Goal: Task Accomplishment & Management: Use online tool/utility

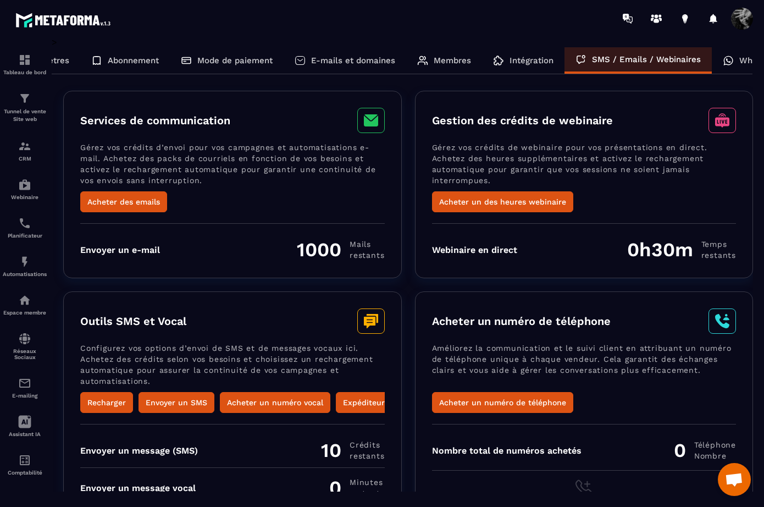
scroll to position [0, 93]
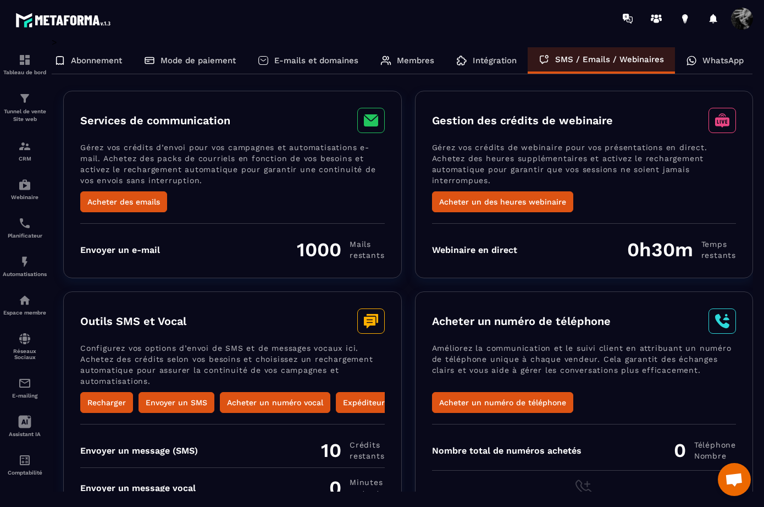
click at [716, 62] on p "WhatsApp" at bounding box center [723, 61] width 41 height 10
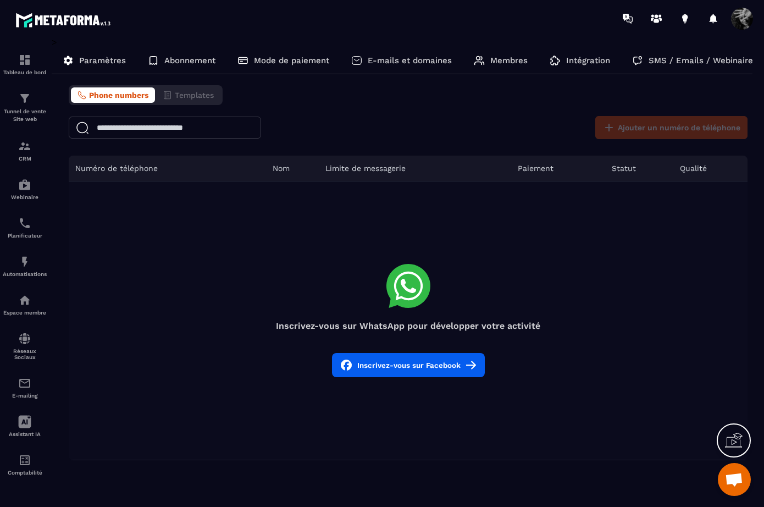
click at [731, 443] on icon at bounding box center [734, 441] width 18 height 18
click at [396, 373] on button "Inscrivez-vous sur Facebook" at bounding box center [408, 365] width 153 height 24
click at [403, 363] on button "Inscrivez-vous sur Facebook" at bounding box center [408, 365] width 153 height 24
click at [395, 364] on button "Inscrivez-vous sur Facebook" at bounding box center [408, 365] width 153 height 24
click at [421, 369] on button "Inscrivez-vous sur Facebook" at bounding box center [408, 365] width 153 height 24
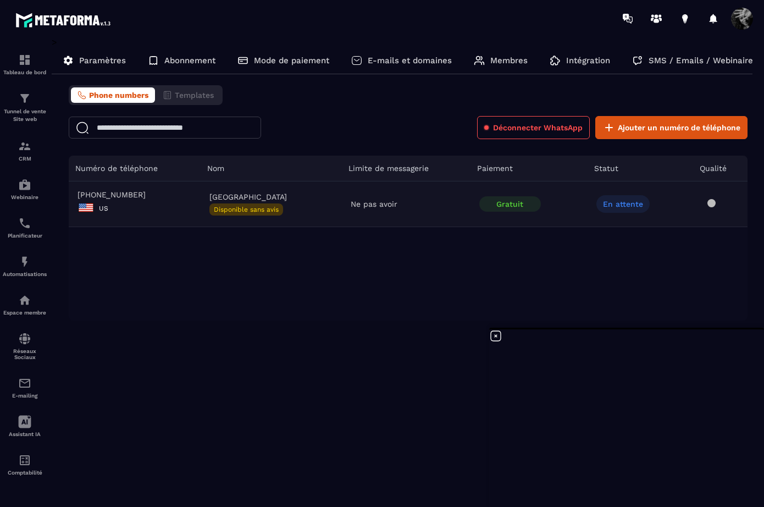
click at [143, 206] on div "US" at bounding box center [135, 208] width 114 height 19
click at [298, 63] on p "Mode de paiement" at bounding box center [291, 61] width 75 height 10
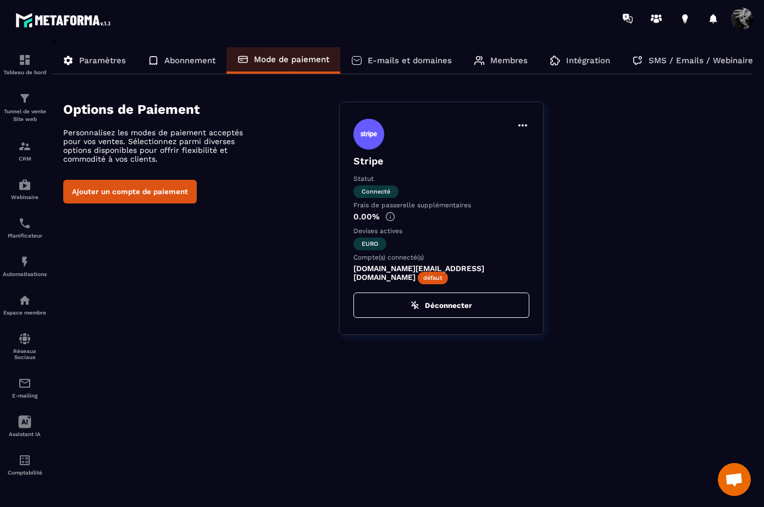
click at [187, 61] on p "Abonnement" at bounding box center [189, 61] width 51 height 10
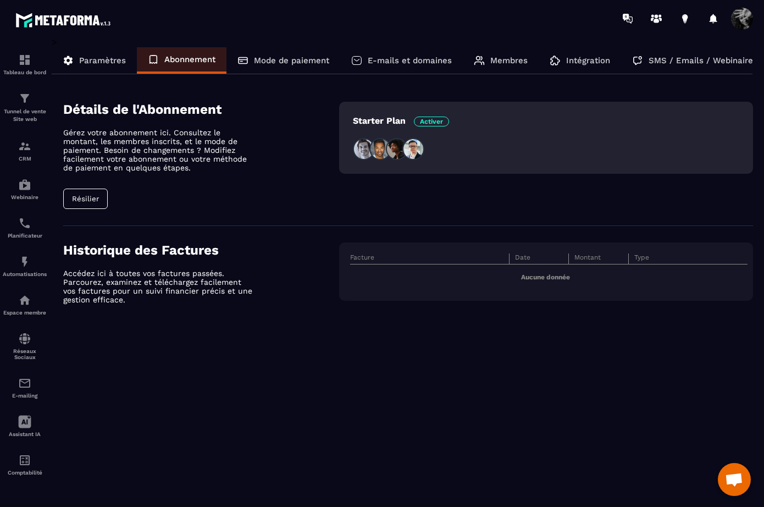
click at [117, 63] on p "Paramètres" at bounding box center [102, 61] width 47 height 10
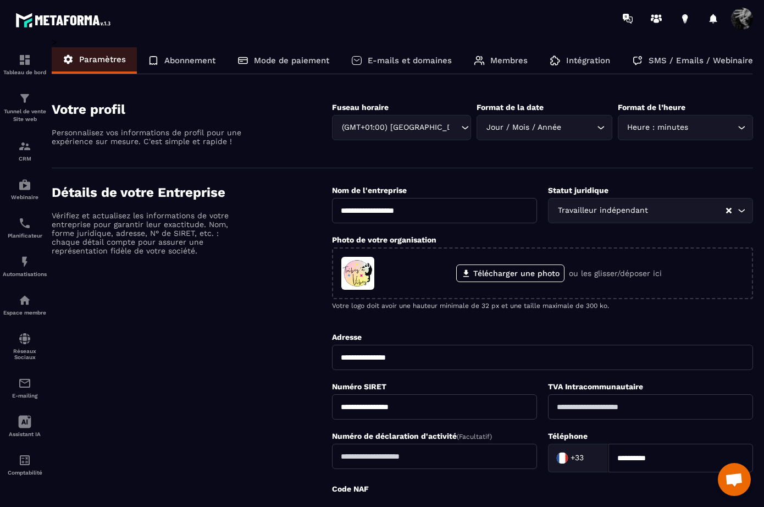
scroll to position [0, 93]
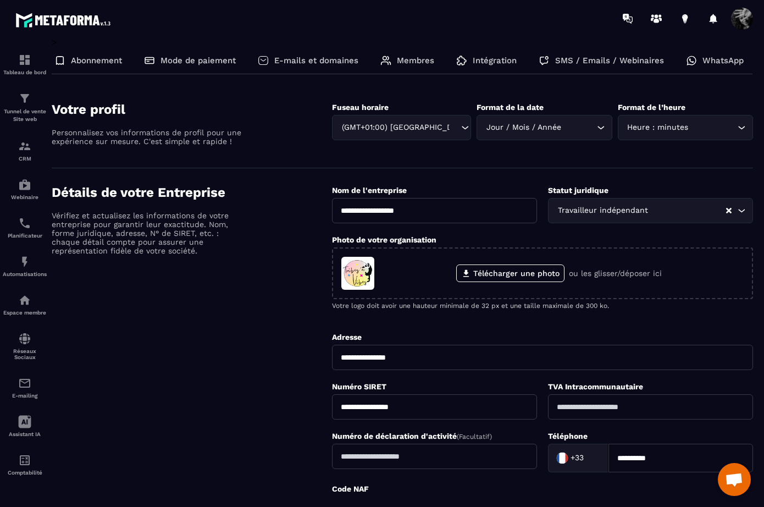
click at [723, 60] on p "WhatsApp" at bounding box center [723, 61] width 41 height 10
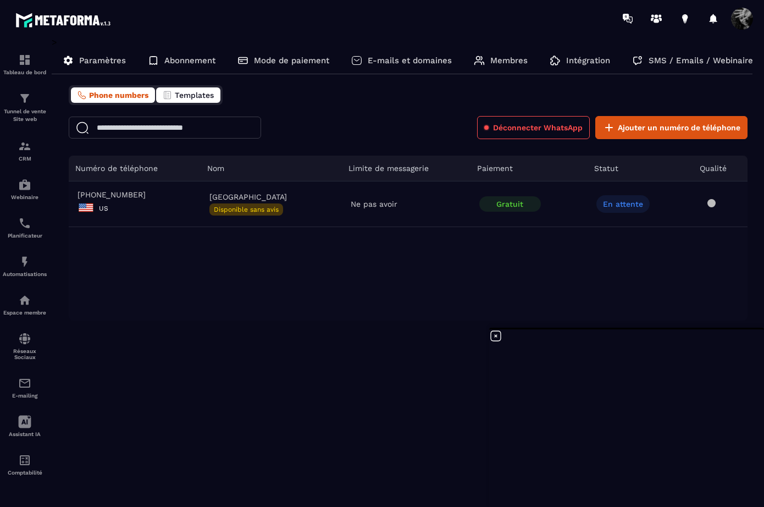
click at [171, 95] on icon "button" at bounding box center [167, 95] width 9 height 9
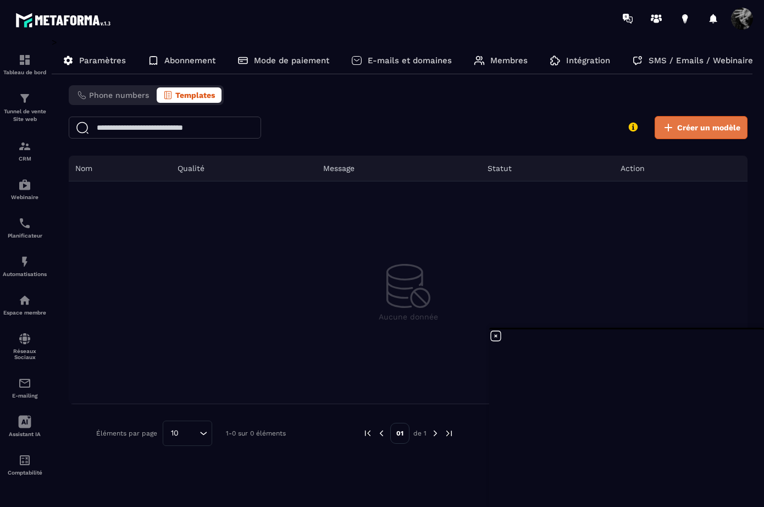
click at [697, 129] on span "Créer un modèle" at bounding box center [708, 127] width 63 height 11
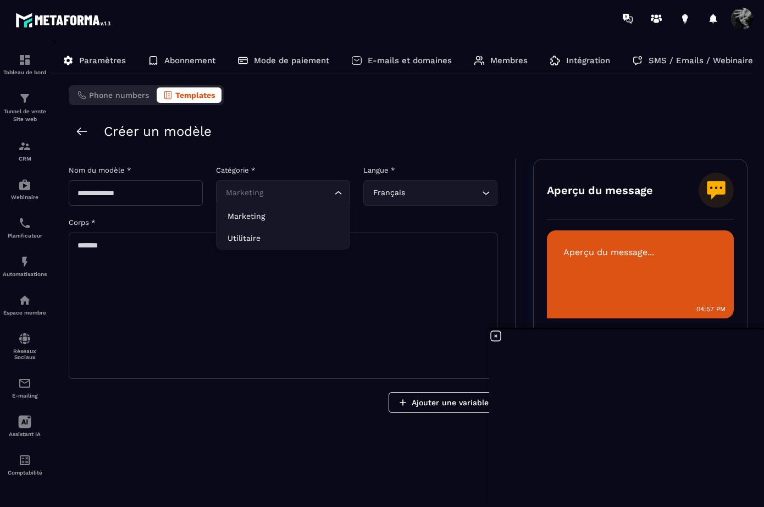
click at [326, 197] on input "Search for option" at bounding box center [277, 193] width 109 height 12
drag, startPoint x: 261, startPoint y: 242, endPoint x: 171, endPoint y: 210, distance: 95.1
click at [261, 242] on p "Utilitaire" at bounding box center [283, 238] width 111 height 11
click at [152, 201] on input "text" at bounding box center [136, 192] width 134 height 25
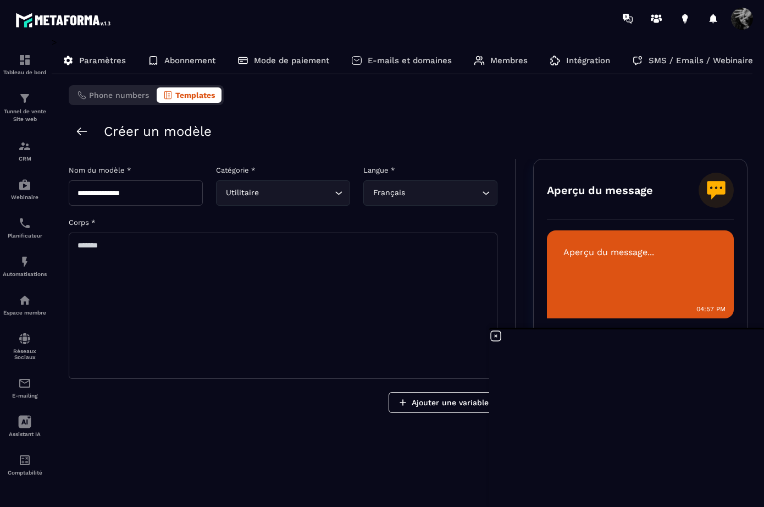
type input "**********"
click at [163, 245] on textarea at bounding box center [283, 306] width 429 height 146
click at [452, 404] on button "Ajouter une variable" at bounding box center [443, 402] width 109 height 21
type textarea "*****"
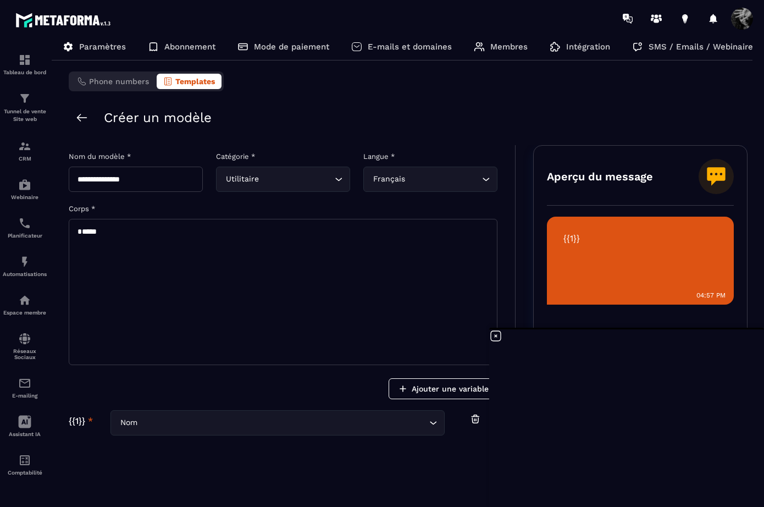
scroll to position [19, 0]
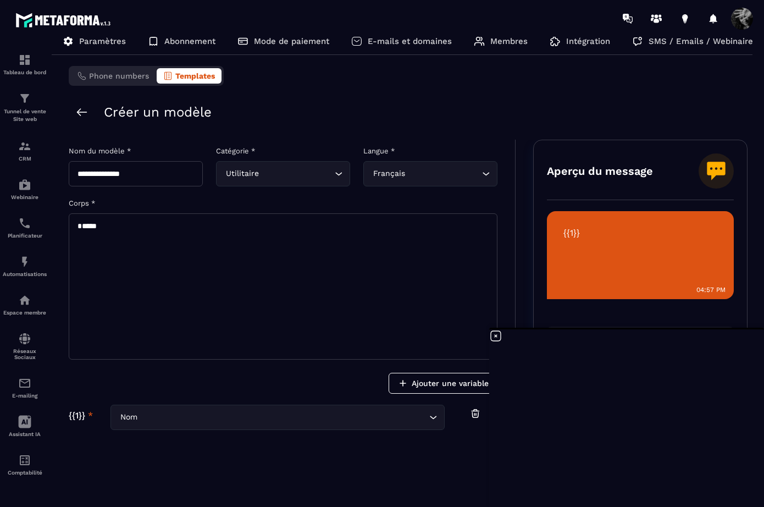
click at [432, 420] on icon "Search for option" at bounding box center [433, 417] width 11 height 11
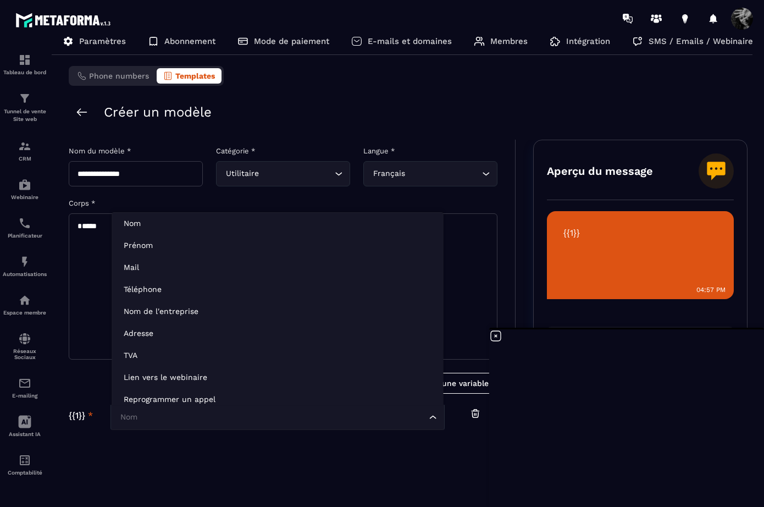
scroll to position [0, 0]
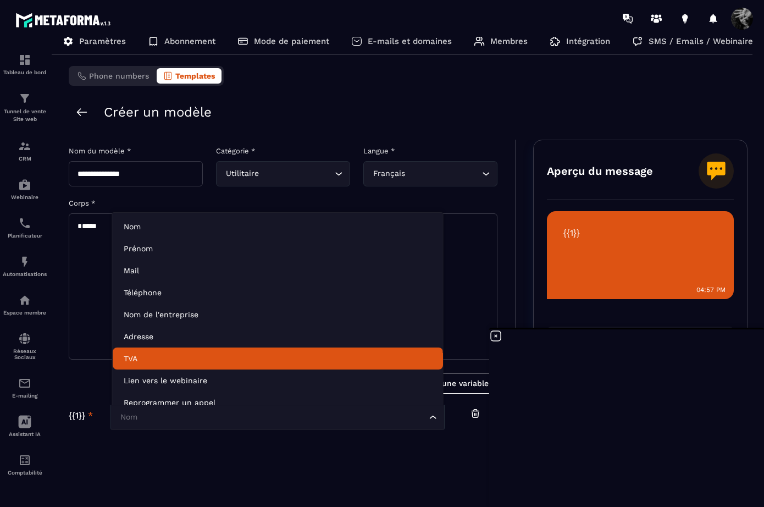
click at [92, 381] on div "Ajouter une variable" at bounding box center [283, 383] width 429 height 21
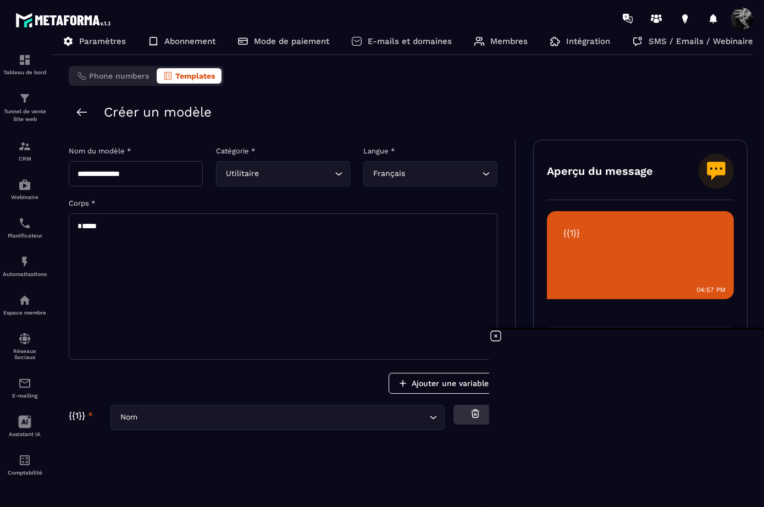
click at [477, 415] on icon "button" at bounding box center [475, 413] width 11 height 11
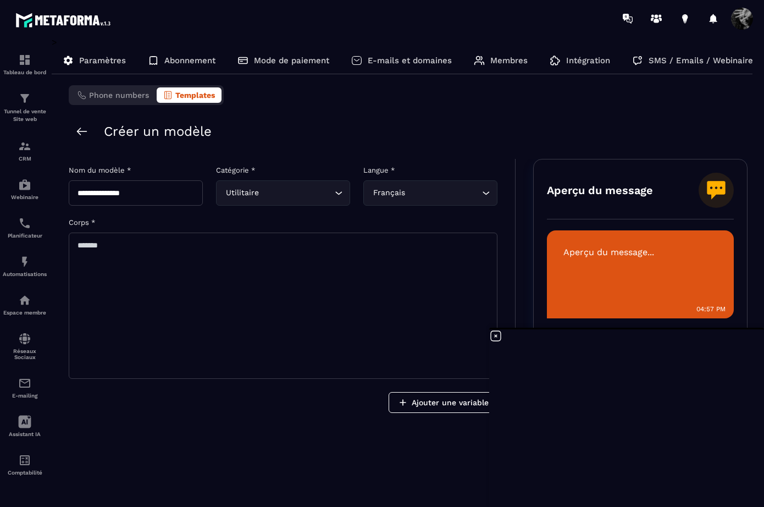
click at [497, 338] on icon at bounding box center [495, 335] width 13 height 13
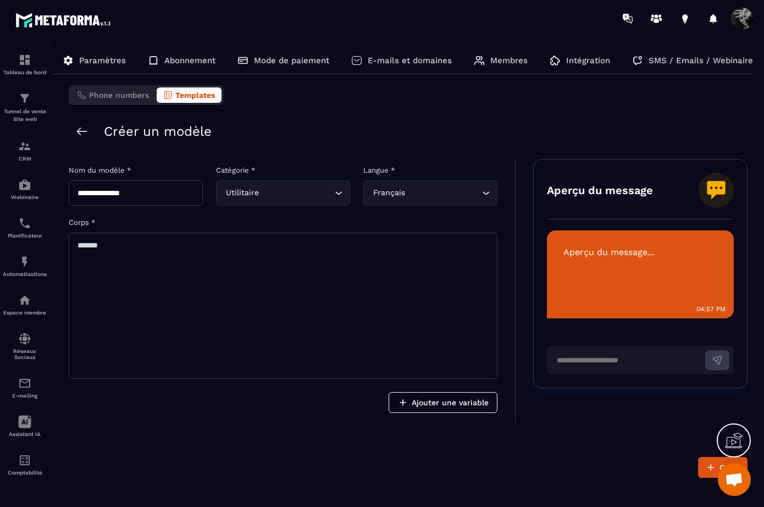
click at [694, 58] on p "SMS / Emails / Webinaires" at bounding box center [703, 61] width 109 height 10
